Goal: Task Accomplishment & Management: Manage account settings

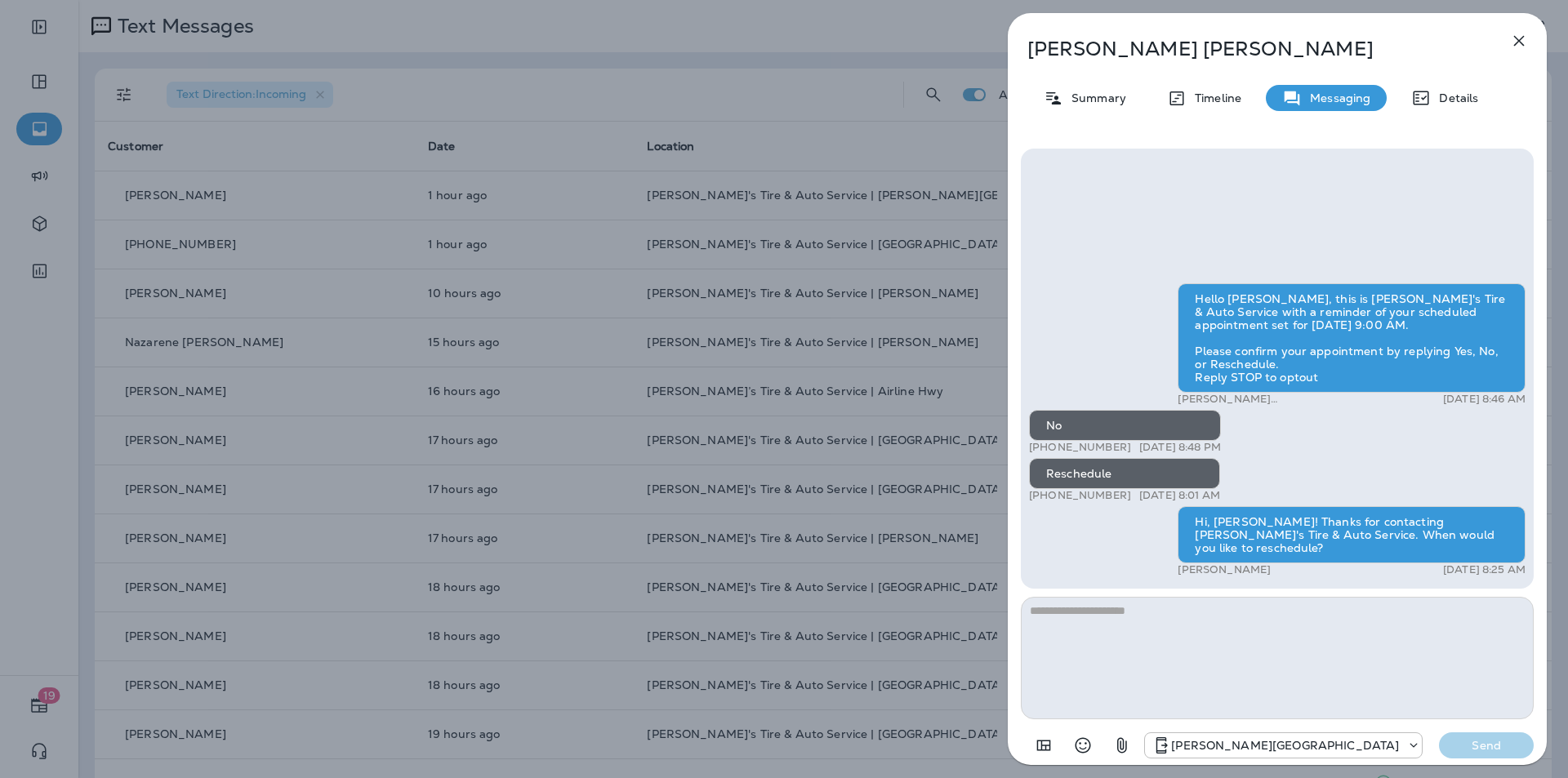
click at [1525, 39] on icon "button" at bounding box center [1519, 41] width 20 height 20
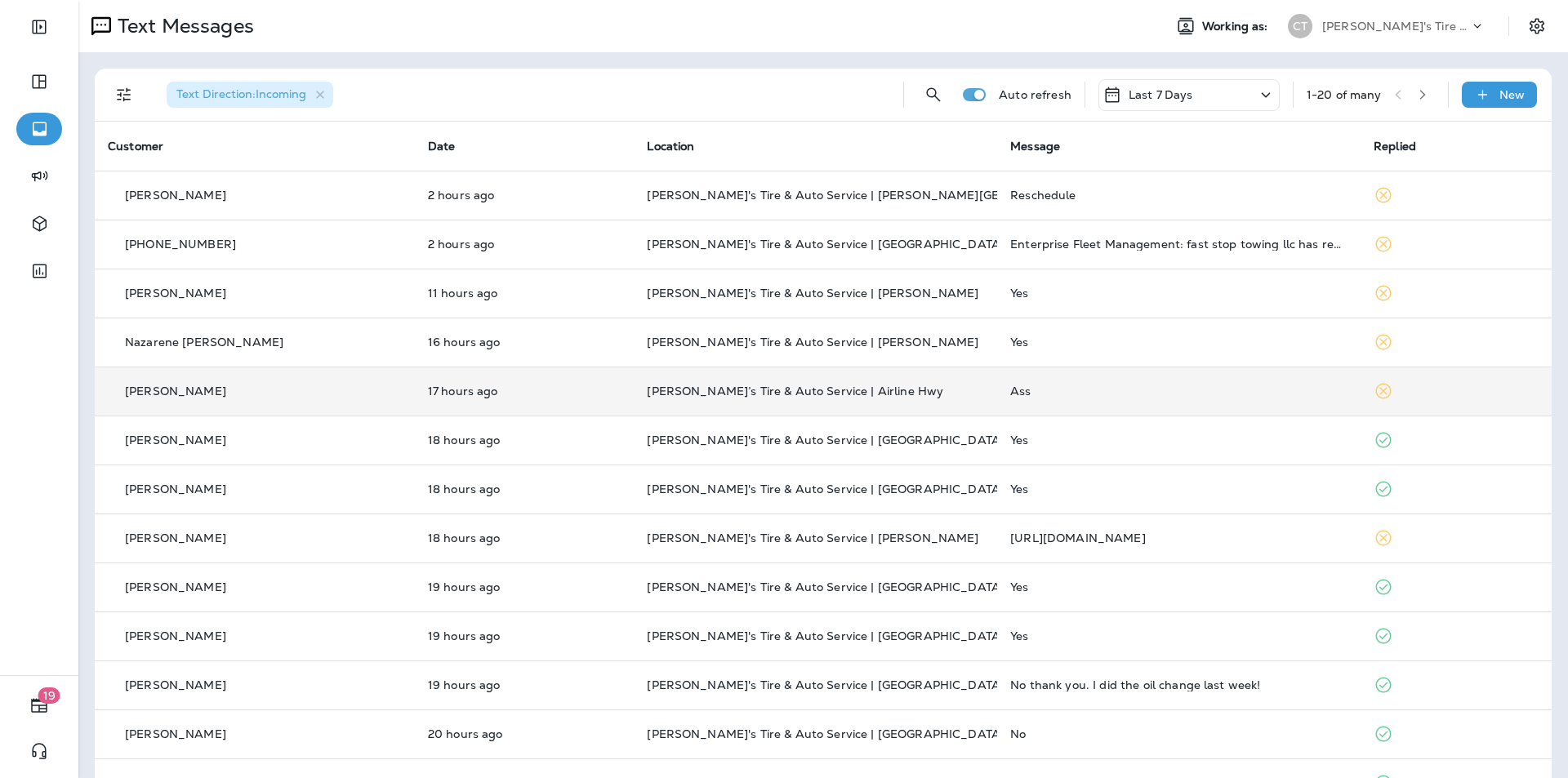
click at [1264, 384] on td "Ass" at bounding box center [1179, 391] width 363 height 49
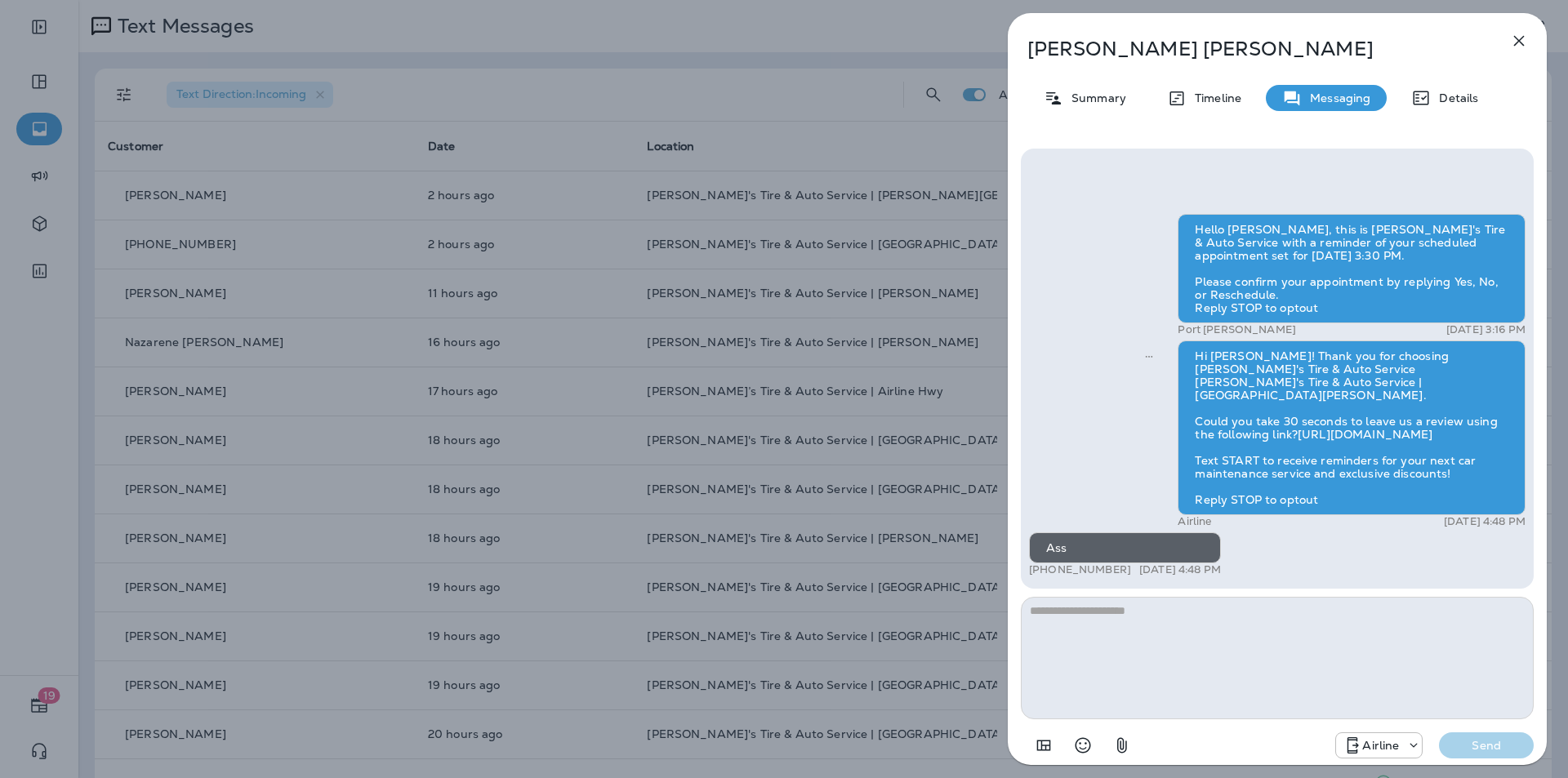
click at [1294, 138] on div "Hello [PERSON_NAME], this is [PERSON_NAME]'s Tire & Auto Service with a reminde…" at bounding box center [1277, 456] width 539 height 639
click at [1522, 35] on icon "button" at bounding box center [1519, 41] width 20 height 20
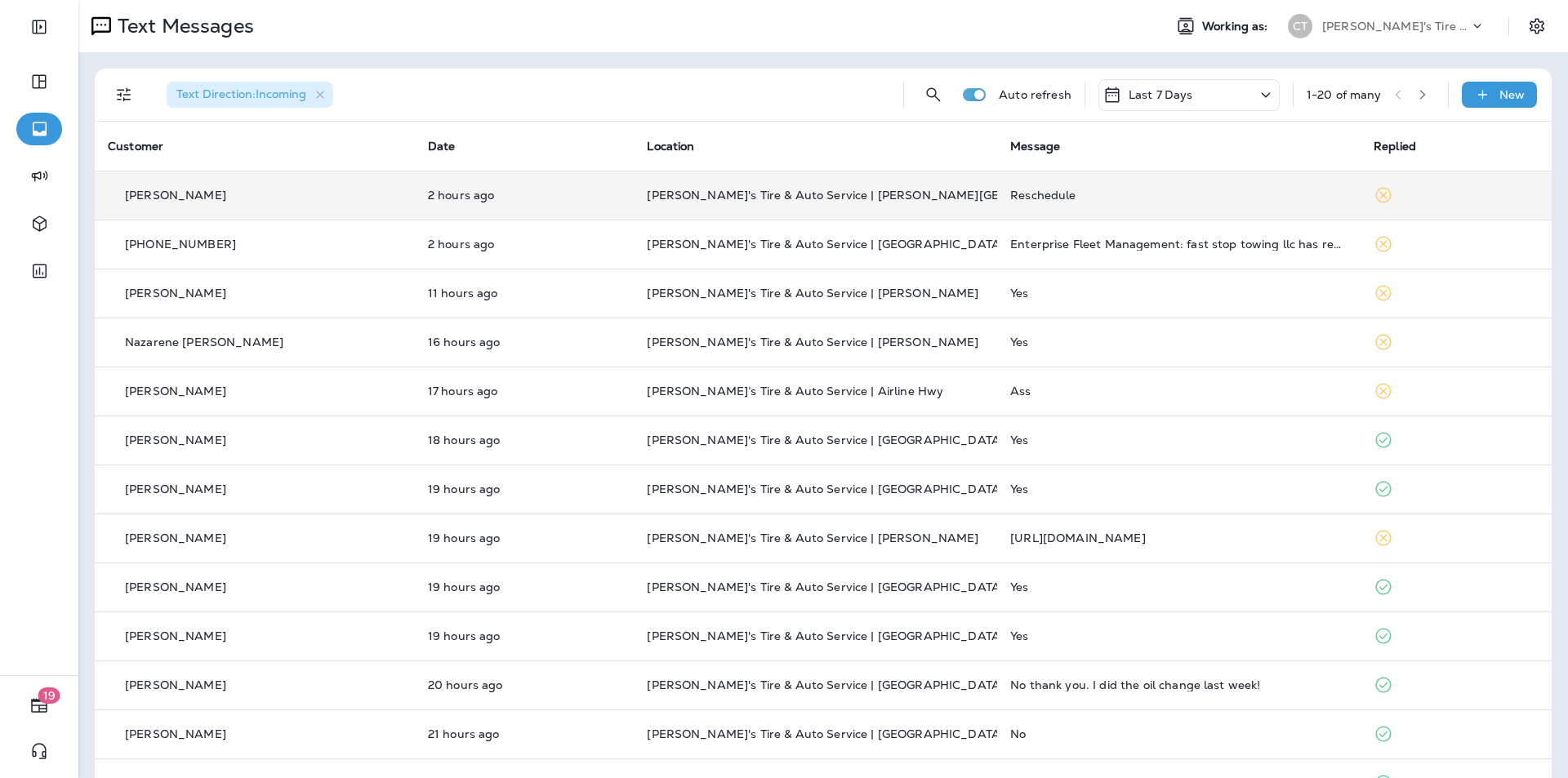
click at [1089, 187] on td "Reschedule" at bounding box center [1179, 195] width 363 height 49
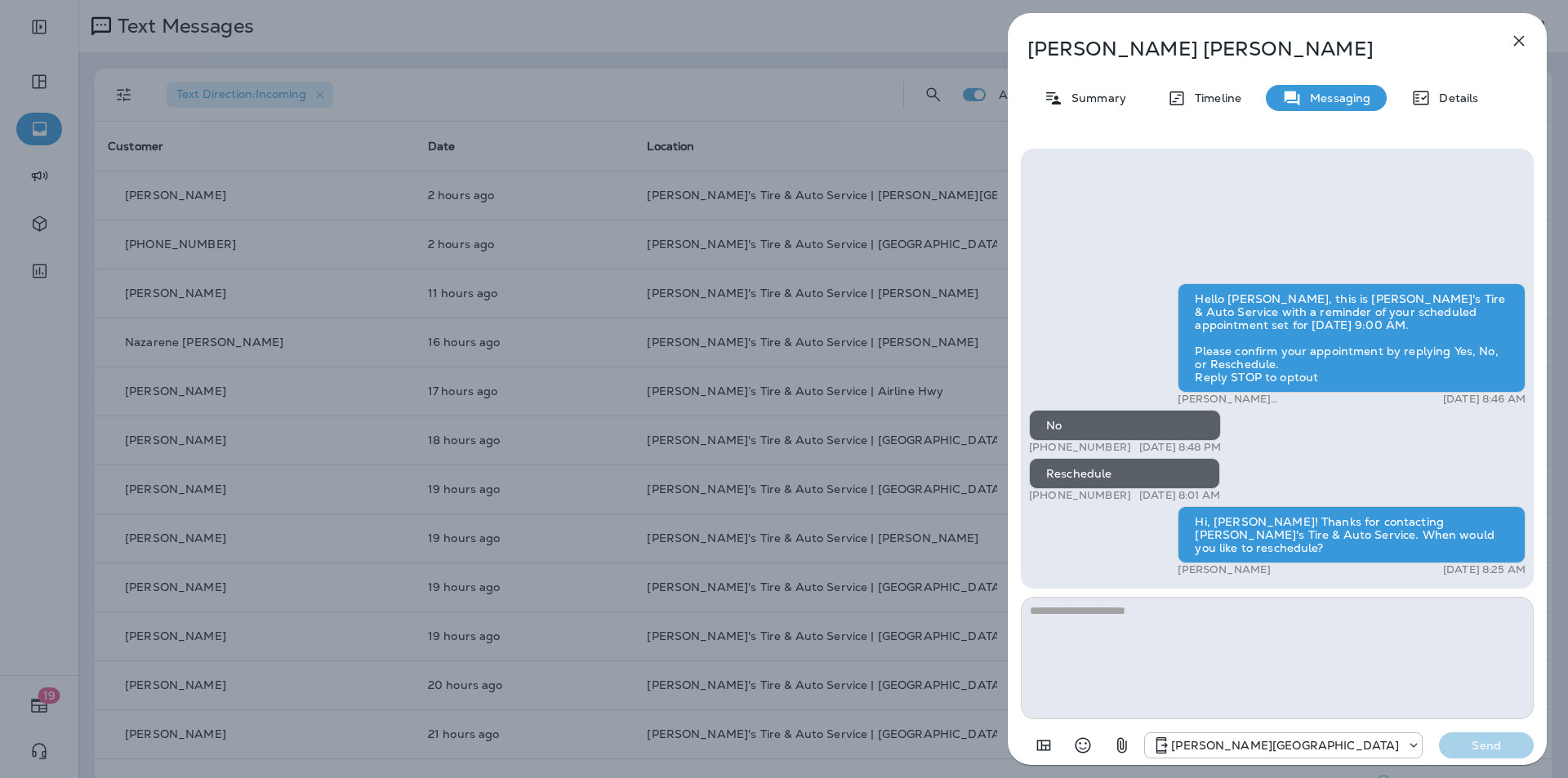
click at [1522, 38] on icon "button" at bounding box center [1519, 41] width 10 height 10
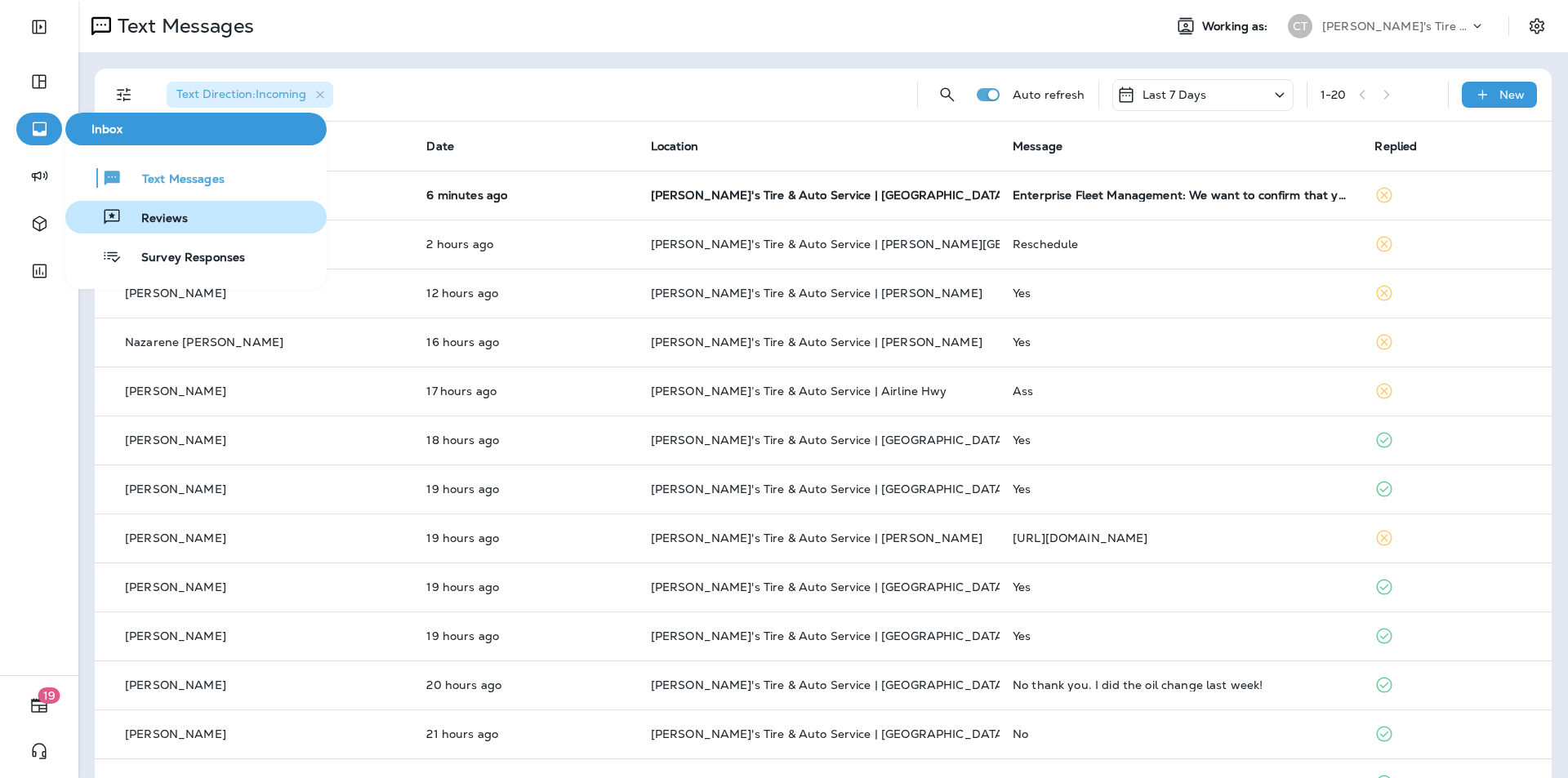
click at [167, 219] on span "Reviews" at bounding box center [155, 219] width 67 height 15
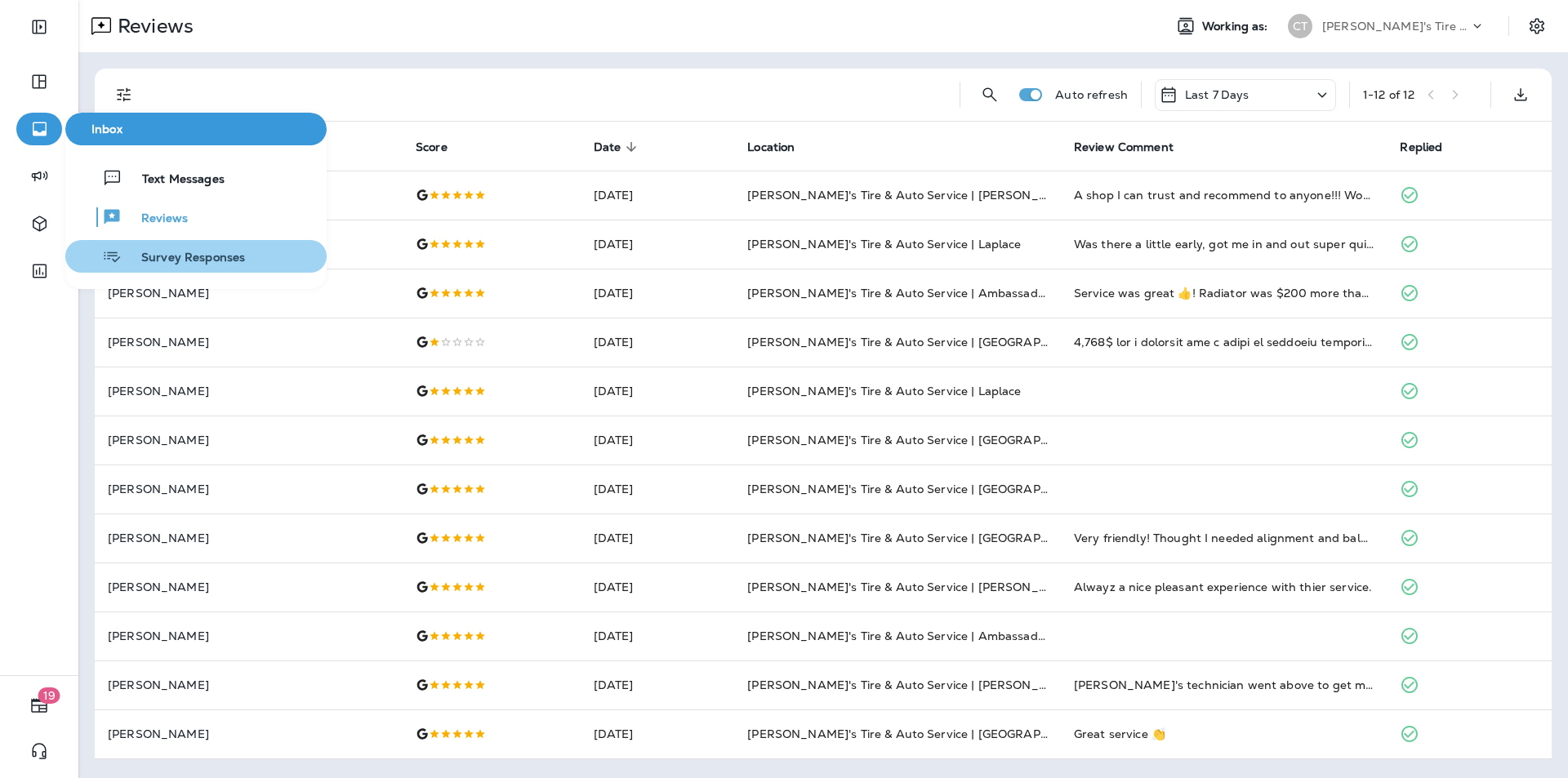
click at [167, 251] on span "Survey Responses" at bounding box center [184, 259] width 124 height 15
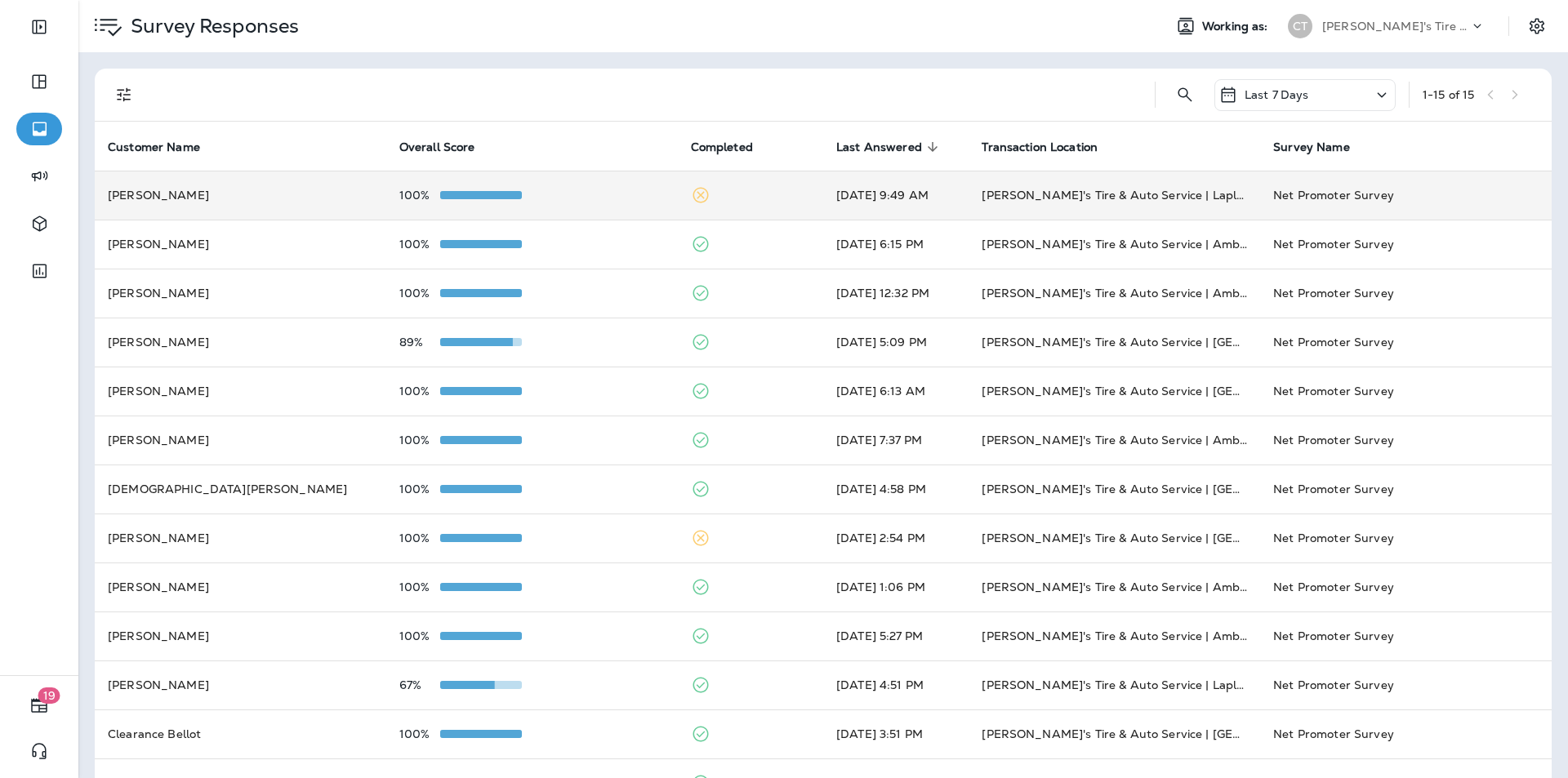
click at [578, 189] on div "100%" at bounding box center [532, 195] width 265 height 13
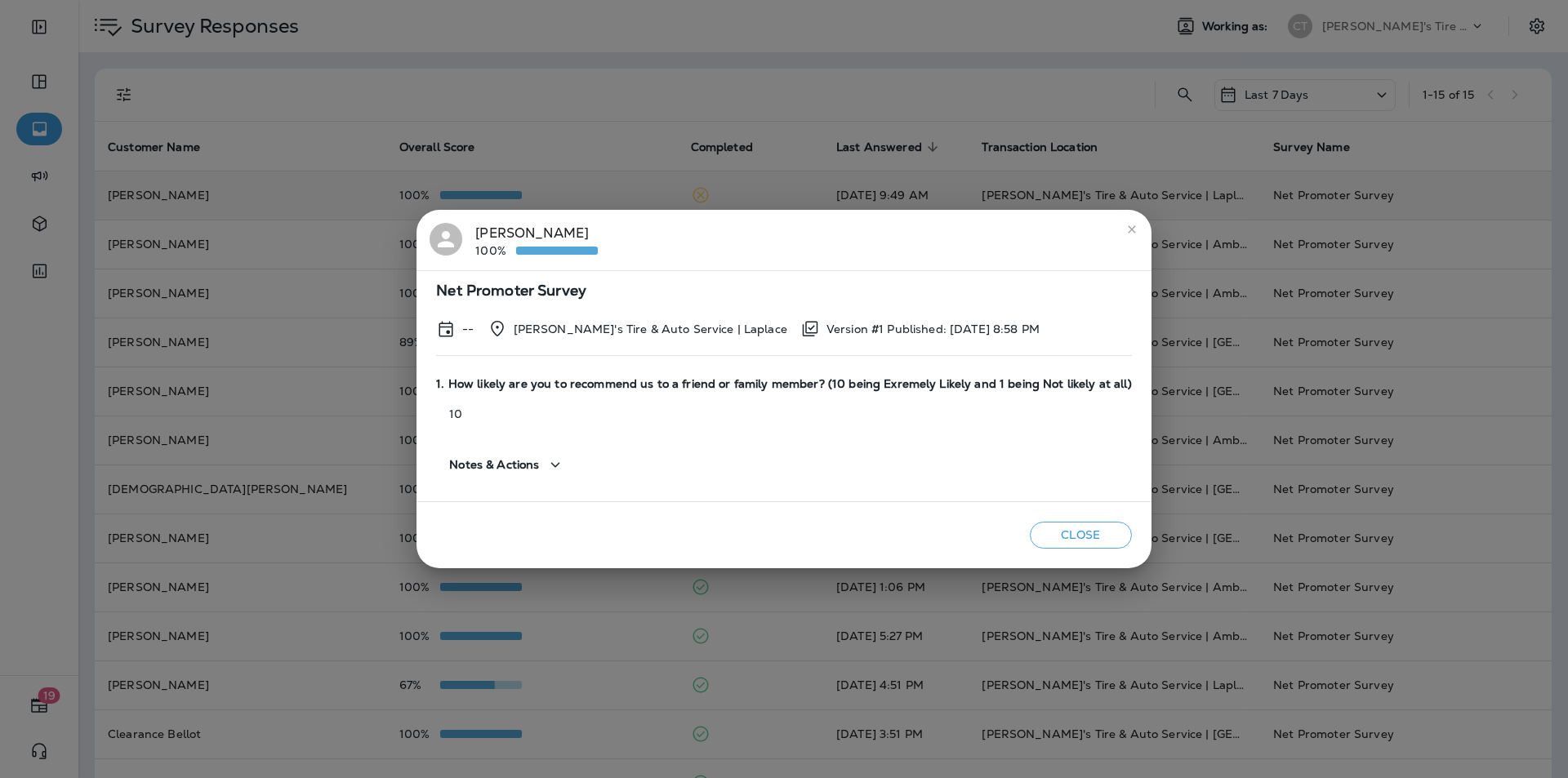
click at [1126, 224] on icon "close" at bounding box center [1132, 229] width 13 height 13
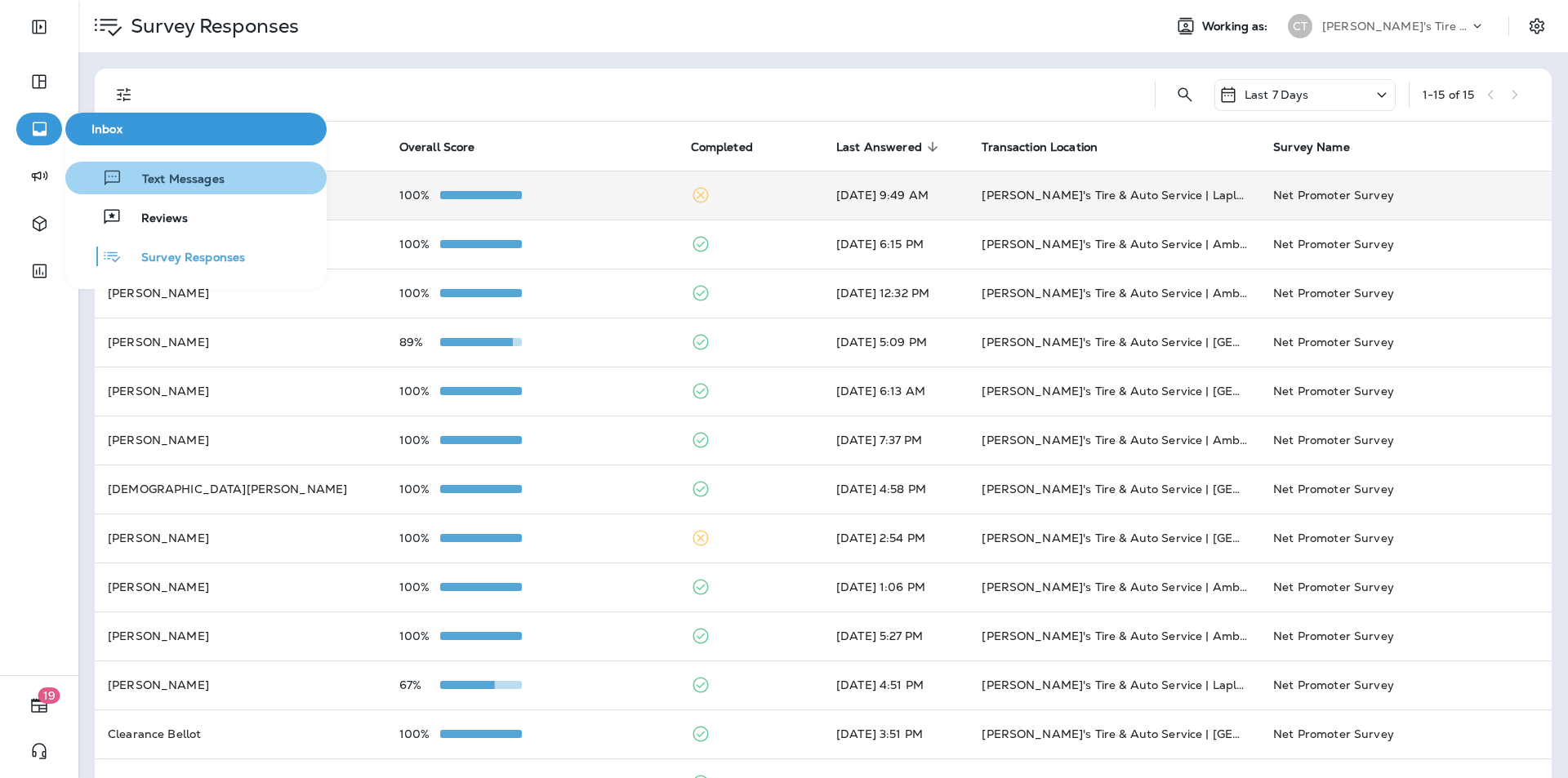
click at [183, 182] on span "Text Messages" at bounding box center [173, 180] width 102 height 15
